Goal: Feedback & Contribution: Leave review/rating

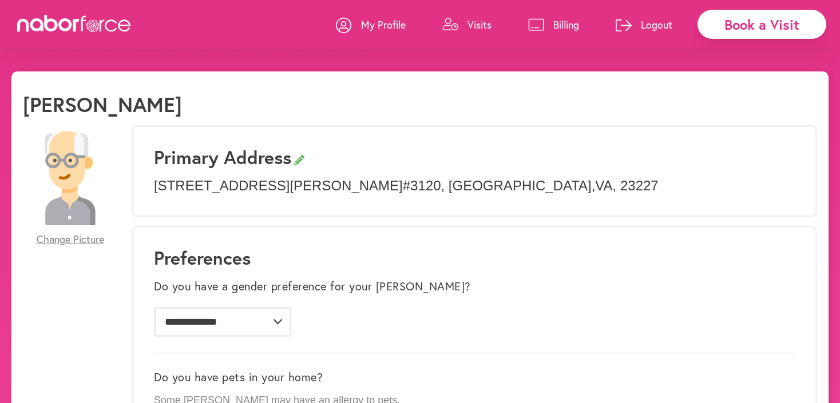
click at [477, 26] on p "Visits" at bounding box center [480, 25] width 24 height 14
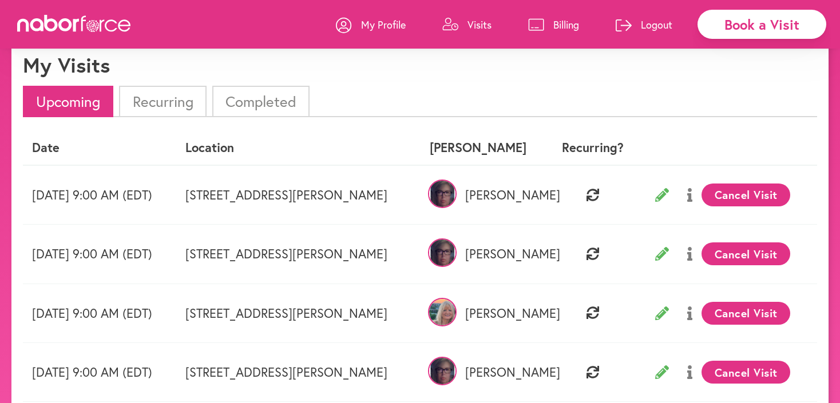
scroll to position [39, 0]
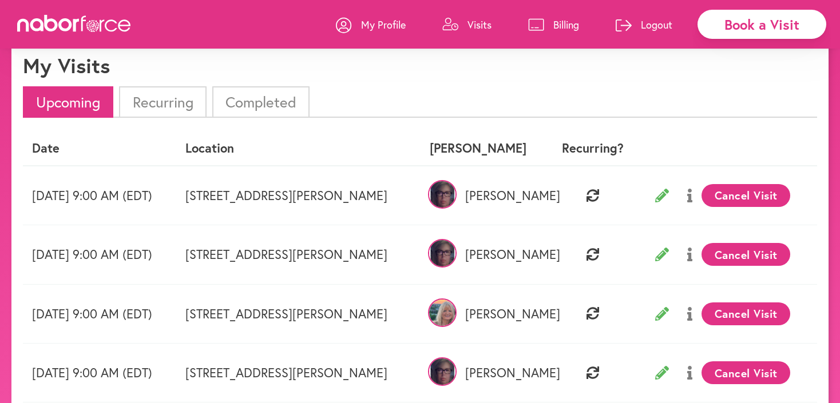
click at [229, 109] on li "Completed" at bounding box center [260, 101] width 97 height 31
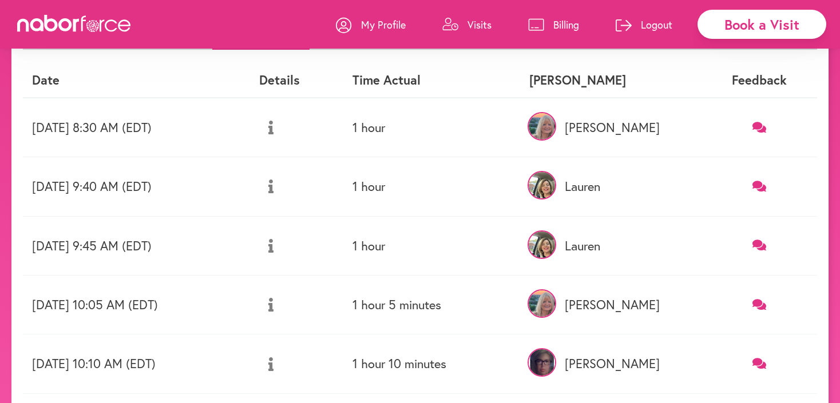
scroll to position [108, 0]
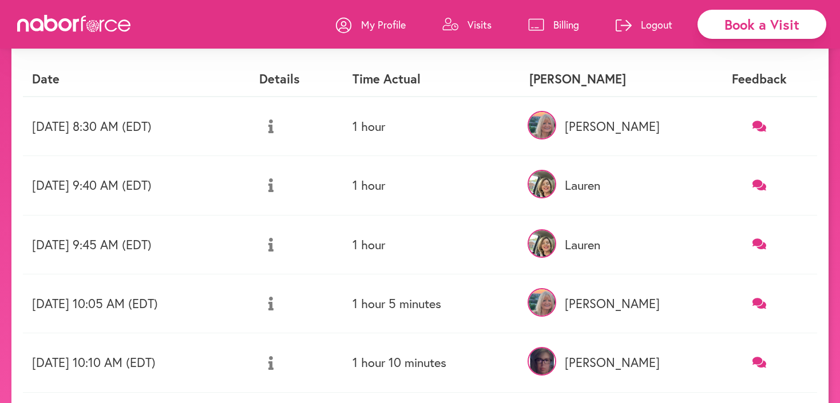
click at [758, 129] on icon at bounding box center [760, 126] width 14 height 13
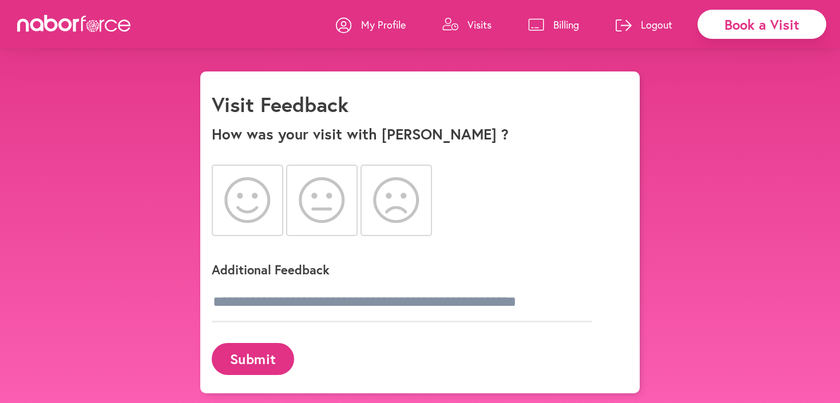
click at [719, 163] on div "close Book a Visit My Profile Visits Billing Logout close Visit Feedback How wa…" at bounding box center [420, 233] width 840 height 322
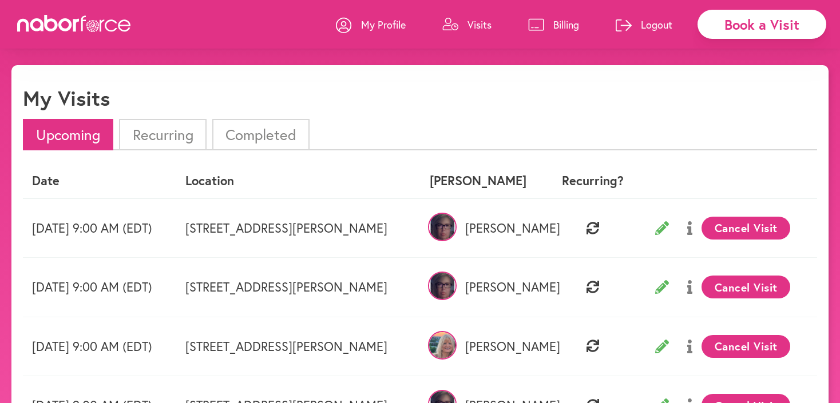
scroll to position [4, 0]
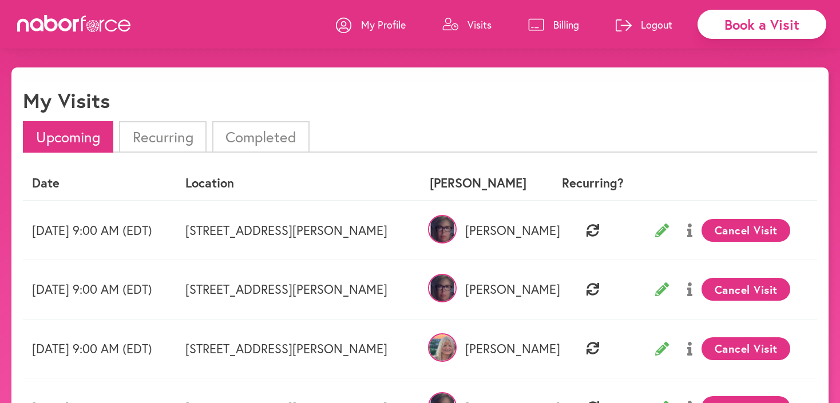
click at [265, 132] on li "Completed" at bounding box center [260, 136] width 97 height 31
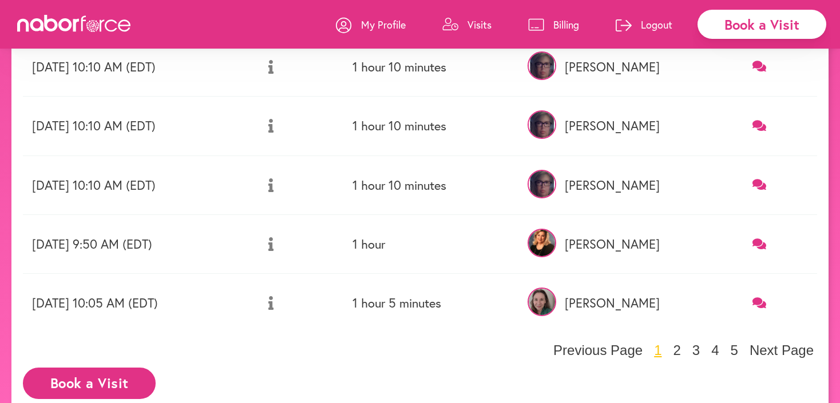
scroll to position [466, 0]
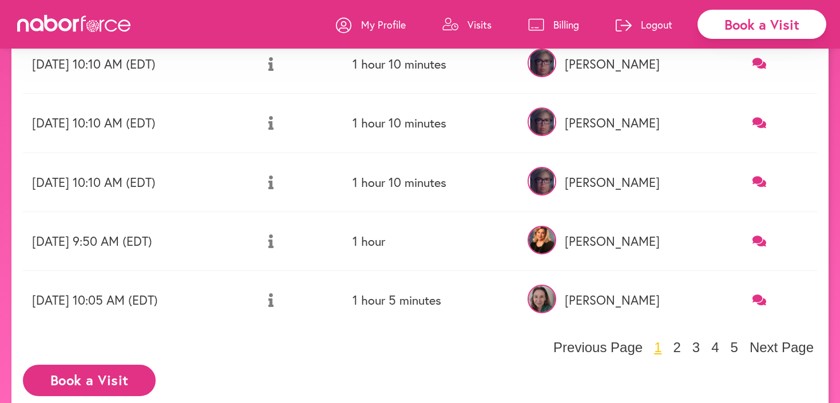
click at [755, 290] on td at bounding box center [760, 300] width 116 height 59
click at [759, 299] on icon at bounding box center [760, 300] width 14 height 11
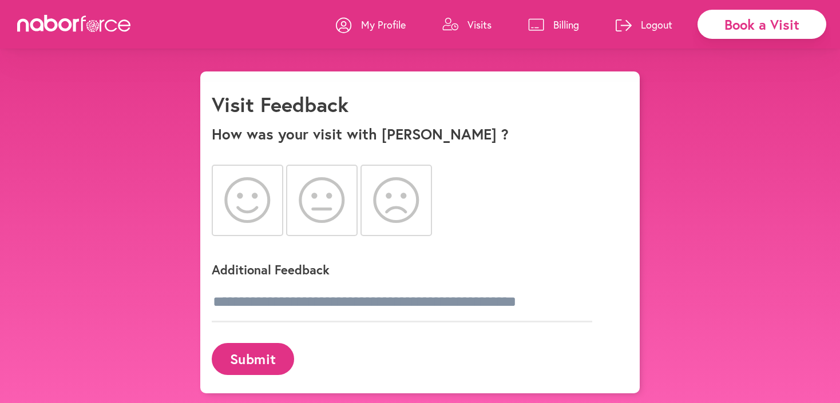
click at [169, 126] on div "close Book a Visit My Profile Visits Billing Logout close Visit Feedback How wa…" at bounding box center [420, 233] width 840 height 322
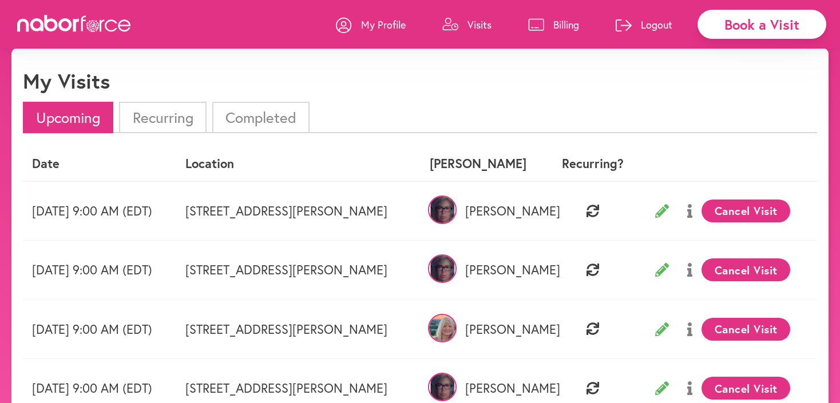
scroll to position [6, 0]
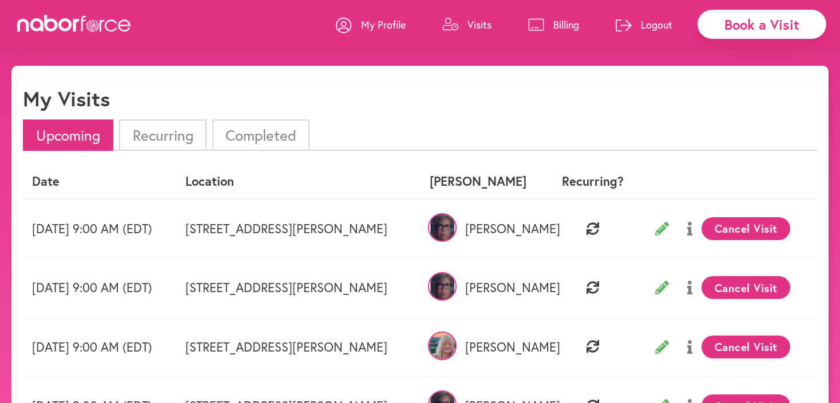
click at [457, 223] on img at bounding box center [442, 227] width 29 height 29
drag, startPoint x: 509, startPoint y: 223, endPoint x: 472, endPoint y: 223, distance: 37.2
click at [457, 223] on img at bounding box center [442, 227] width 29 height 29
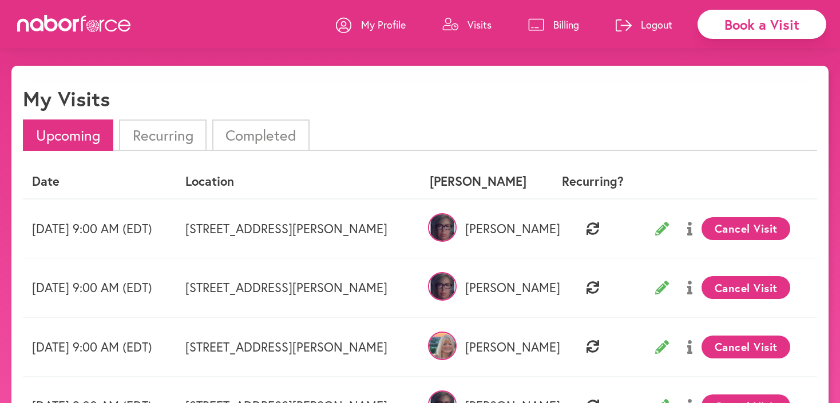
click at [421, 218] on td "[STREET_ADDRESS][PERSON_NAME]" at bounding box center [298, 229] width 244 height 60
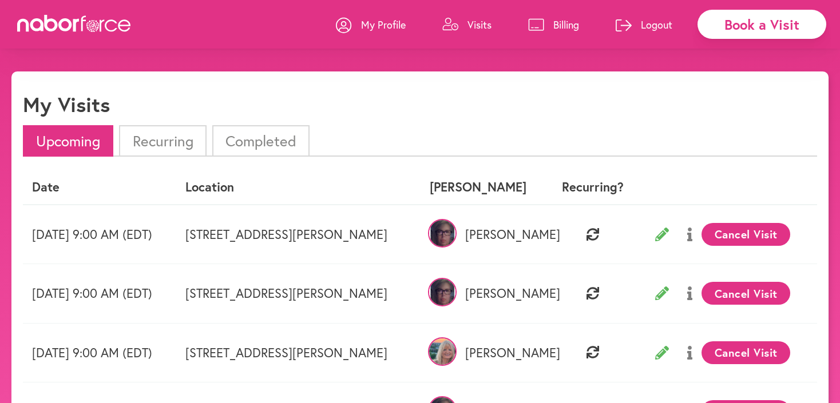
scroll to position [0, 0]
click at [238, 134] on li "Completed" at bounding box center [260, 140] width 97 height 31
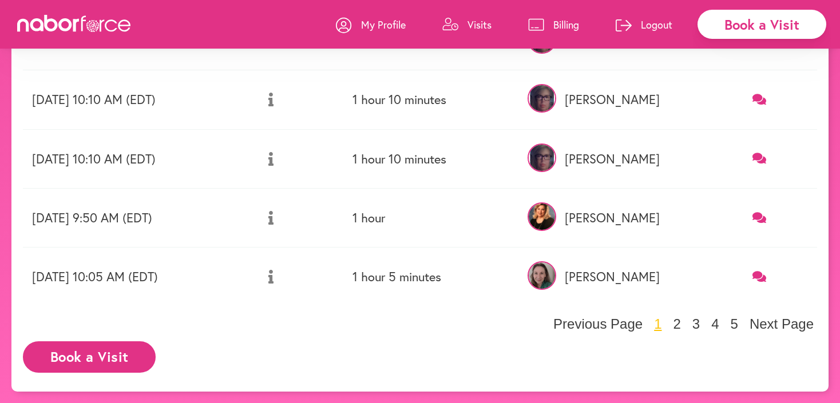
scroll to position [489, 0]
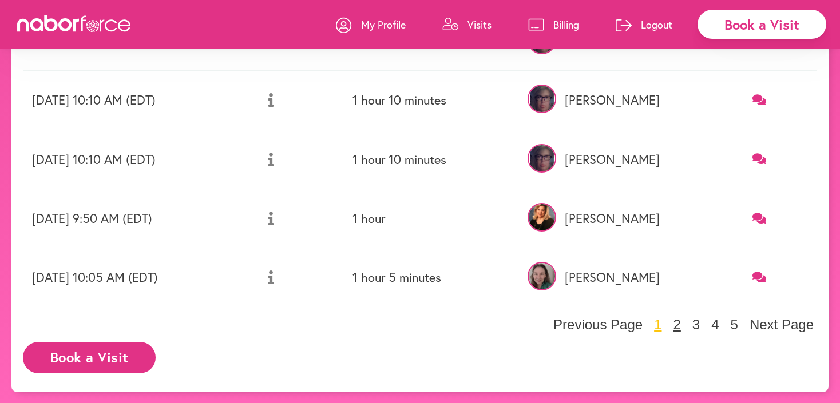
click at [680, 325] on button "2" at bounding box center [677, 324] width 14 height 17
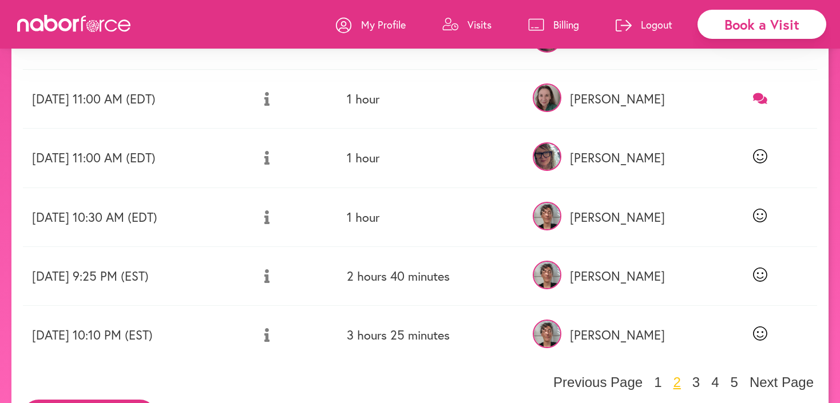
scroll to position [439, 0]
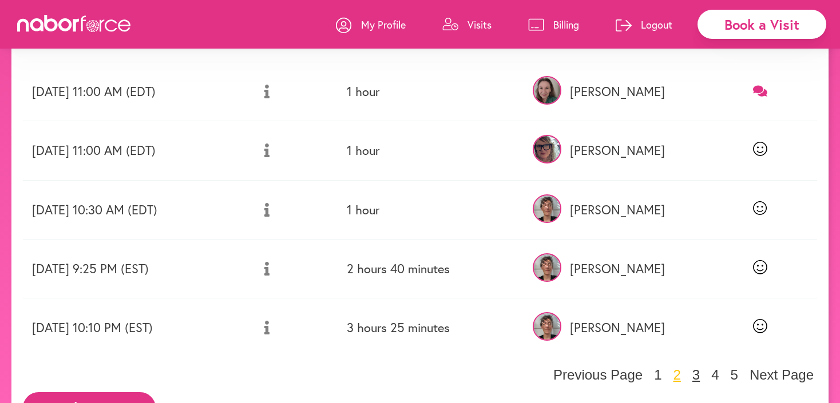
click at [703, 370] on button "3" at bounding box center [696, 375] width 14 height 17
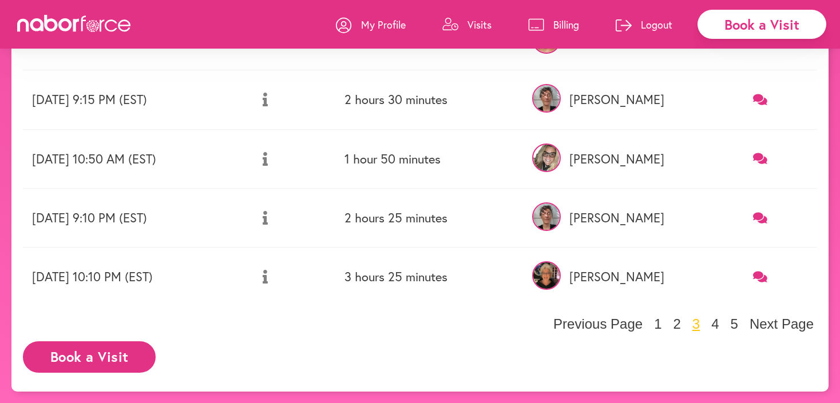
scroll to position [492, 0]
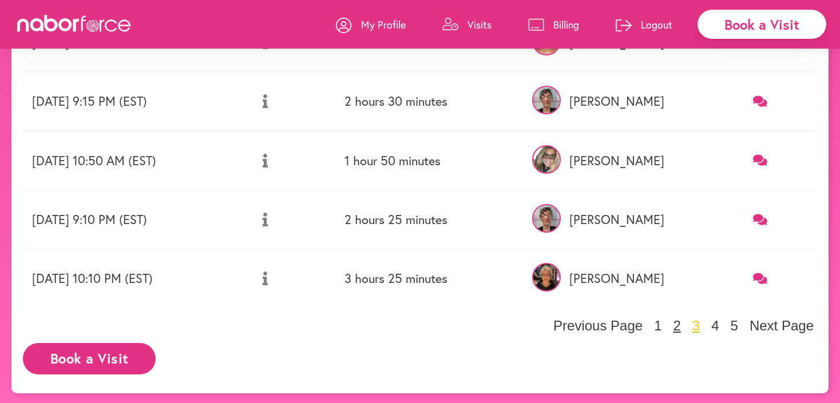
click at [682, 324] on button "2" at bounding box center [677, 326] width 14 height 17
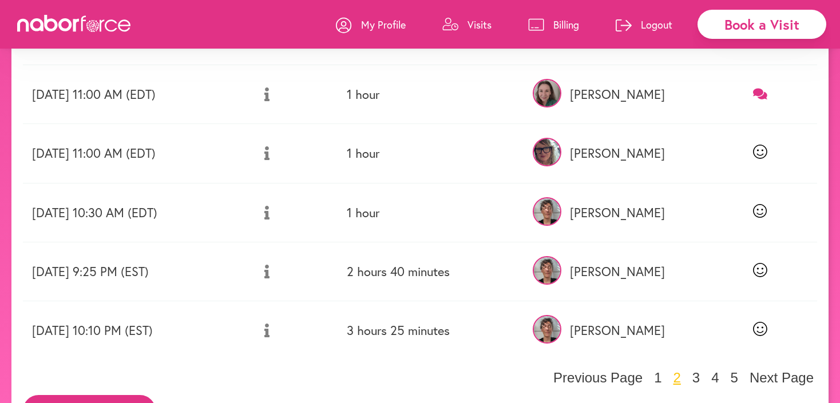
scroll to position [430, 0]
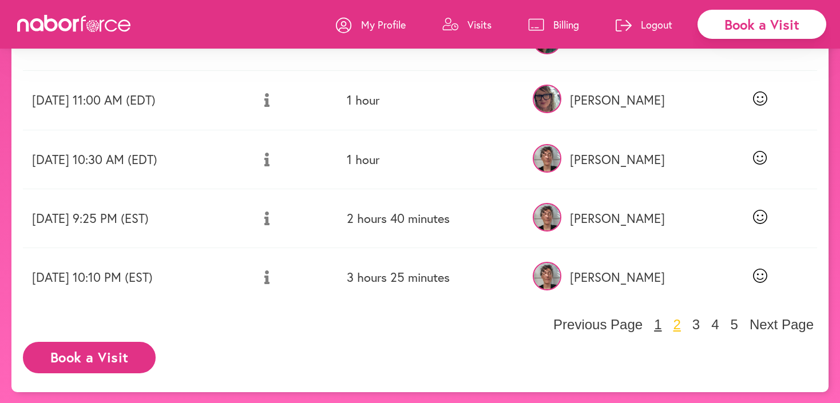
click at [661, 326] on button "1" at bounding box center [658, 324] width 14 height 17
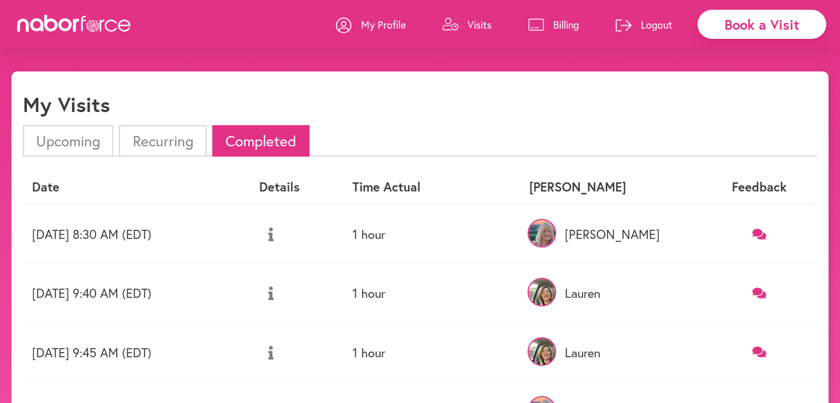
scroll to position [0, 0]
click at [375, 24] on p "My Profile" at bounding box center [383, 25] width 45 height 14
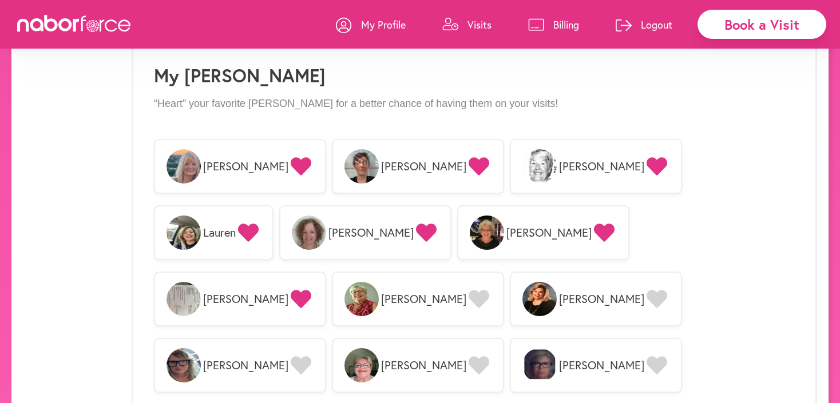
scroll to position [976, 0]
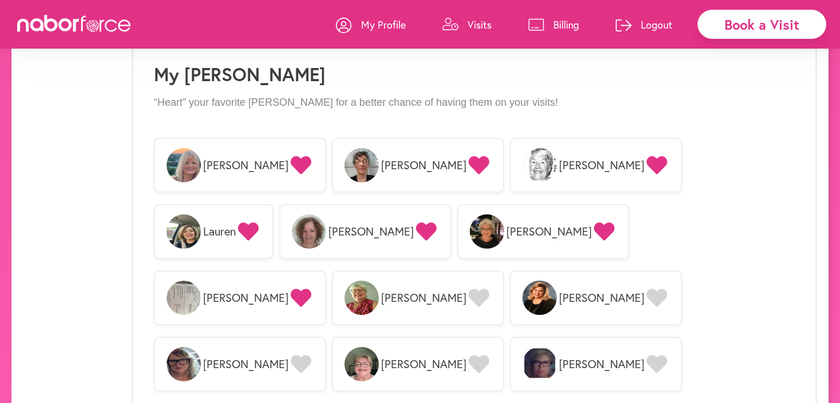
click at [522, 347] on img at bounding box center [539, 364] width 34 height 34
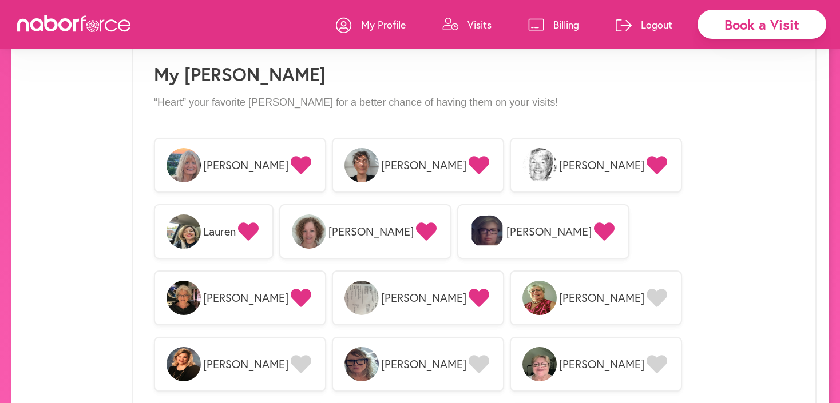
click at [594, 229] on icon at bounding box center [604, 232] width 21 height 18
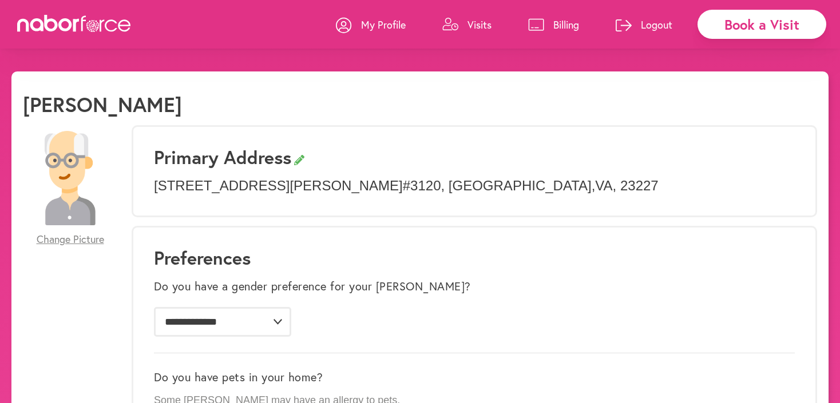
scroll to position [0, 0]
click at [448, 25] on icon at bounding box center [450, 24] width 16 height 13
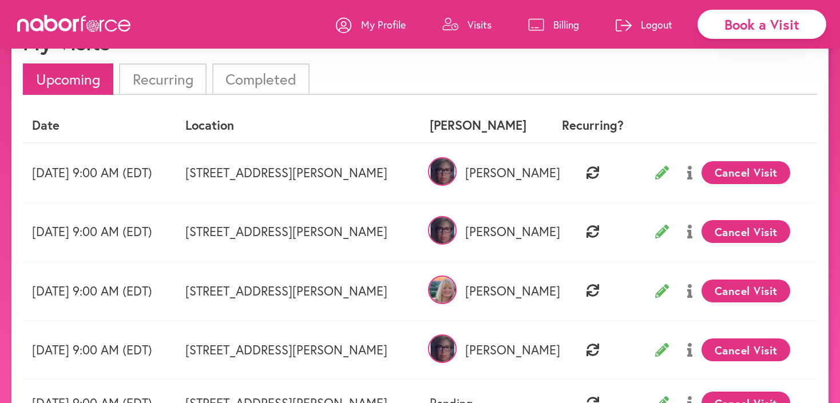
scroll to position [65, 0]
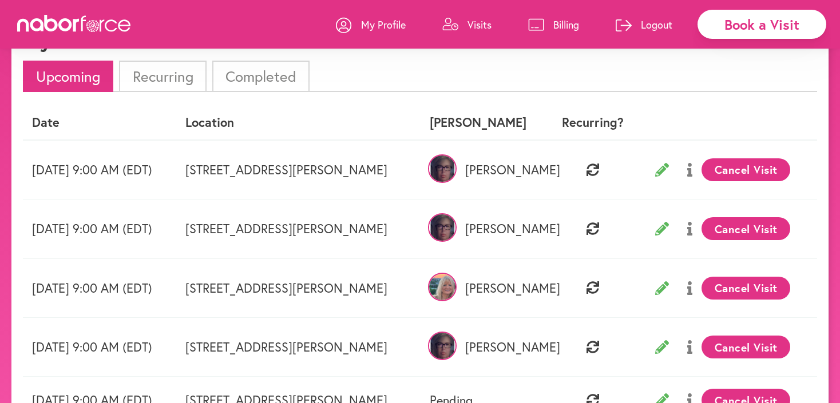
click at [277, 70] on li "Completed" at bounding box center [260, 76] width 97 height 31
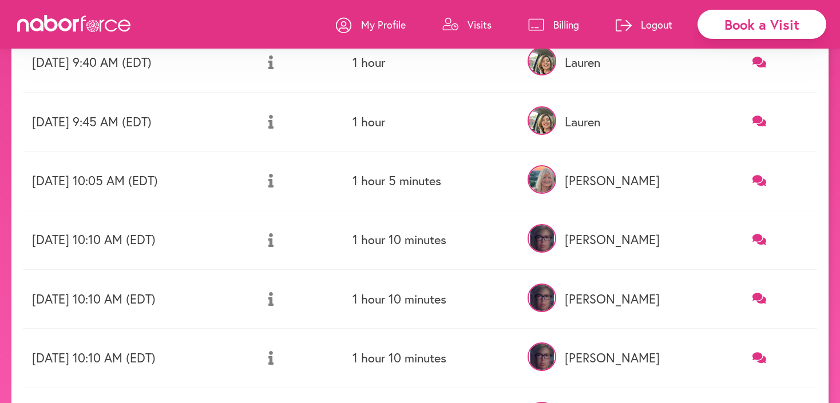
scroll to position [225, 0]
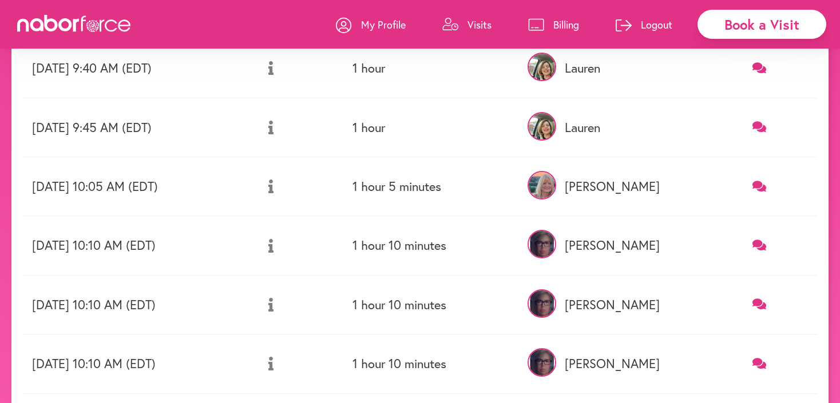
click at [758, 242] on icon at bounding box center [760, 245] width 14 height 11
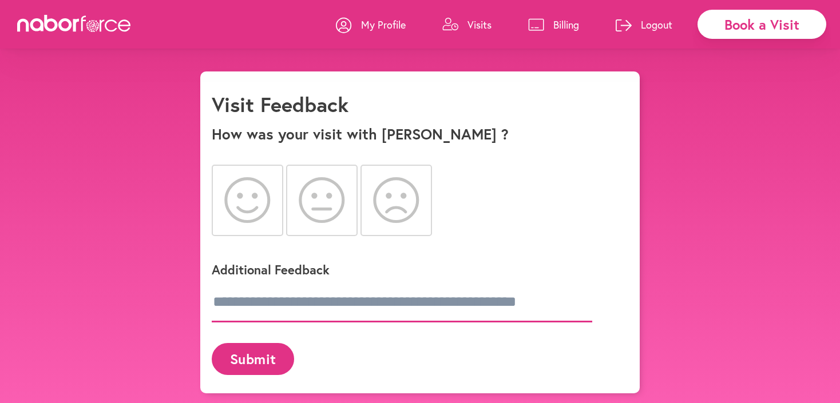
click at [456, 300] on input "text" at bounding box center [402, 303] width 381 height 40
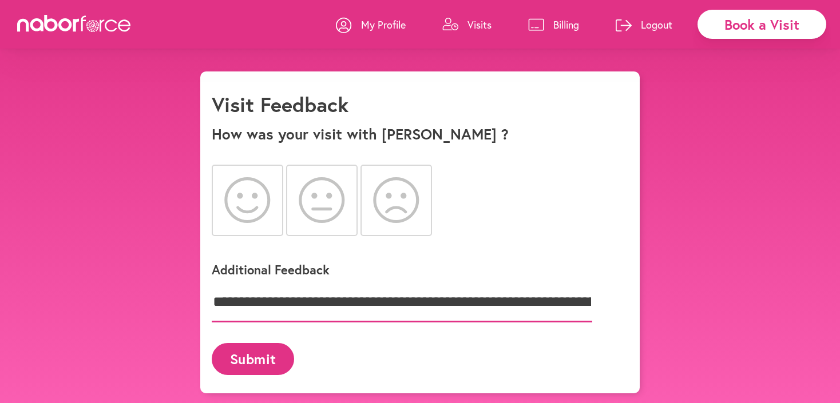
type input "**********"
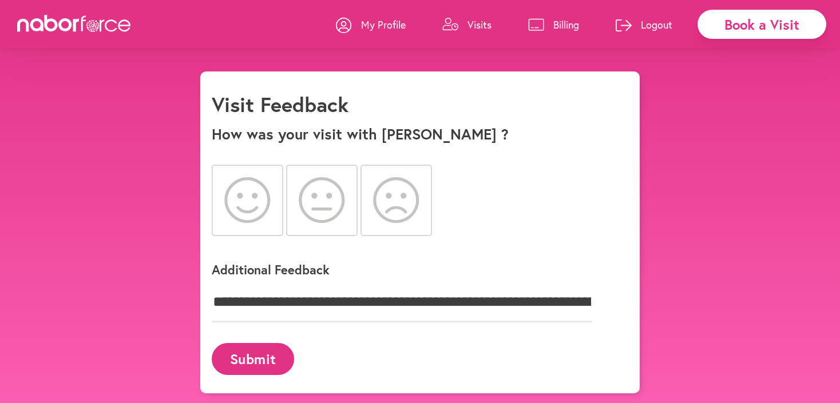
click at [402, 215] on icon at bounding box center [396, 200] width 46 height 46
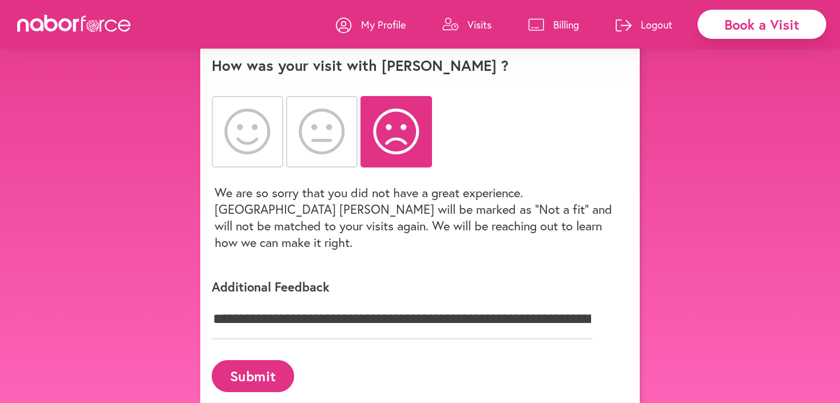
scroll to position [70, 0]
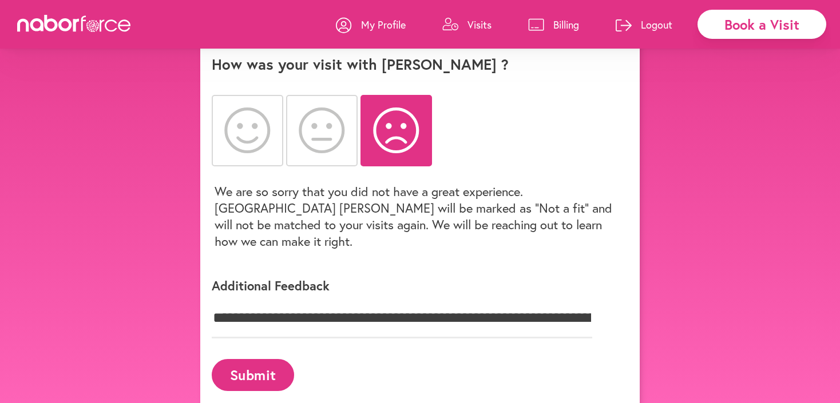
click at [284, 359] on button "Submit" at bounding box center [253, 374] width 82 height 31
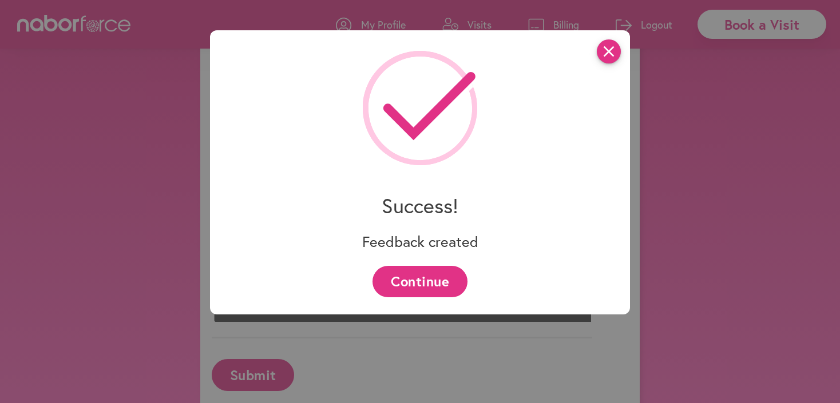
click at [603, 56] on icon "close" at bounding box center [609, 51] width 24 height 24
